Goal: Task Accomplishment & Management: Use online tool/utility

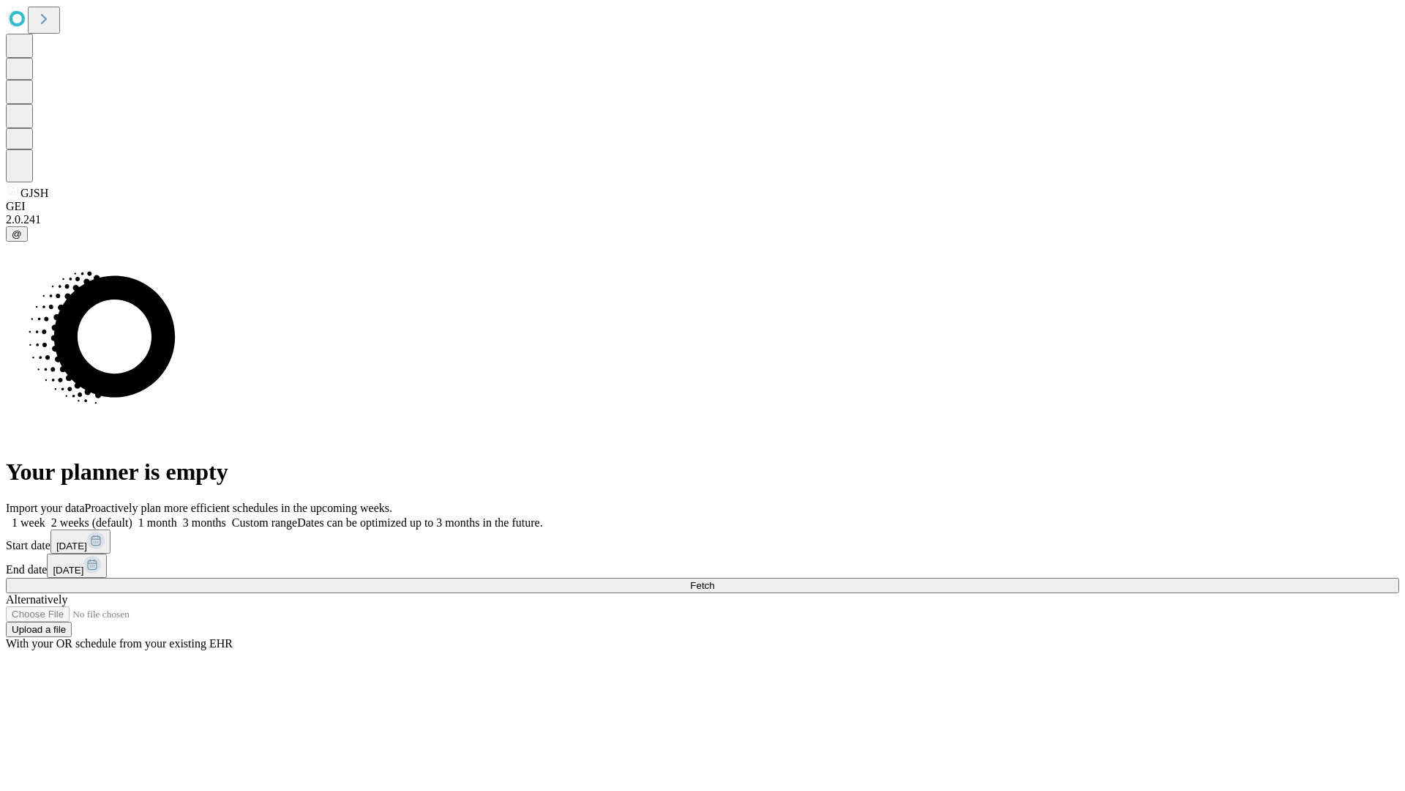
click at [714, 580] on span "Fetch" at bounding box center [702, 585] width 24 height 11
